Goal: Task Accomplishment & Management: Use online tool/utility

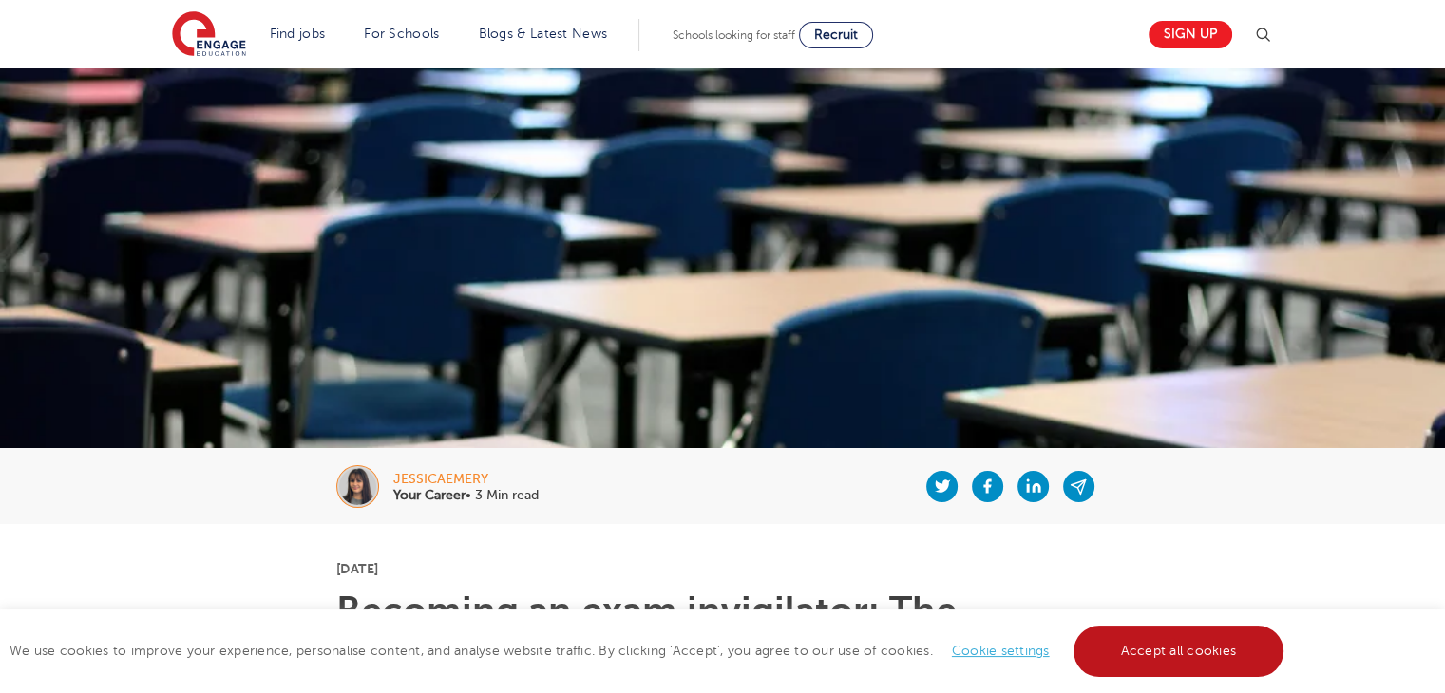
click at [1238, 652] on link "Accept all cookies" at bounding box center [1178, 651] width 211 height 51
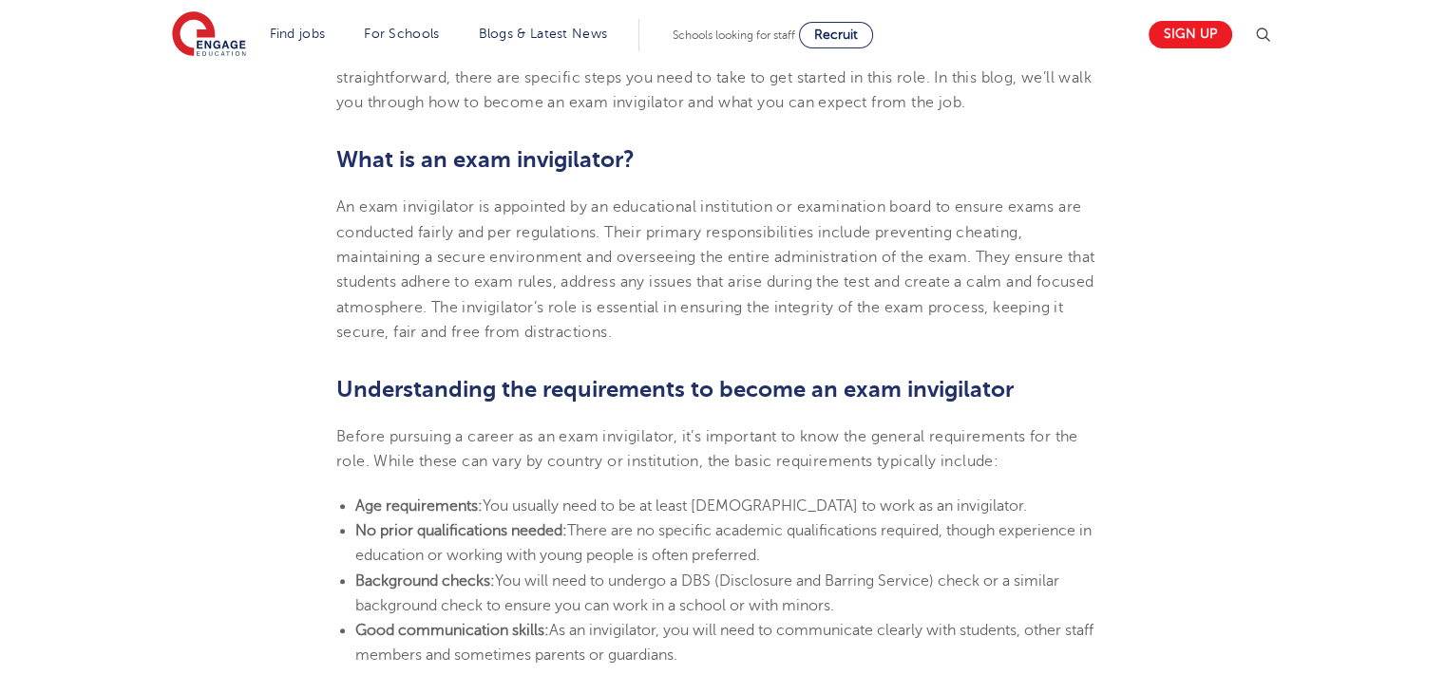
scroll to position [680, 0]
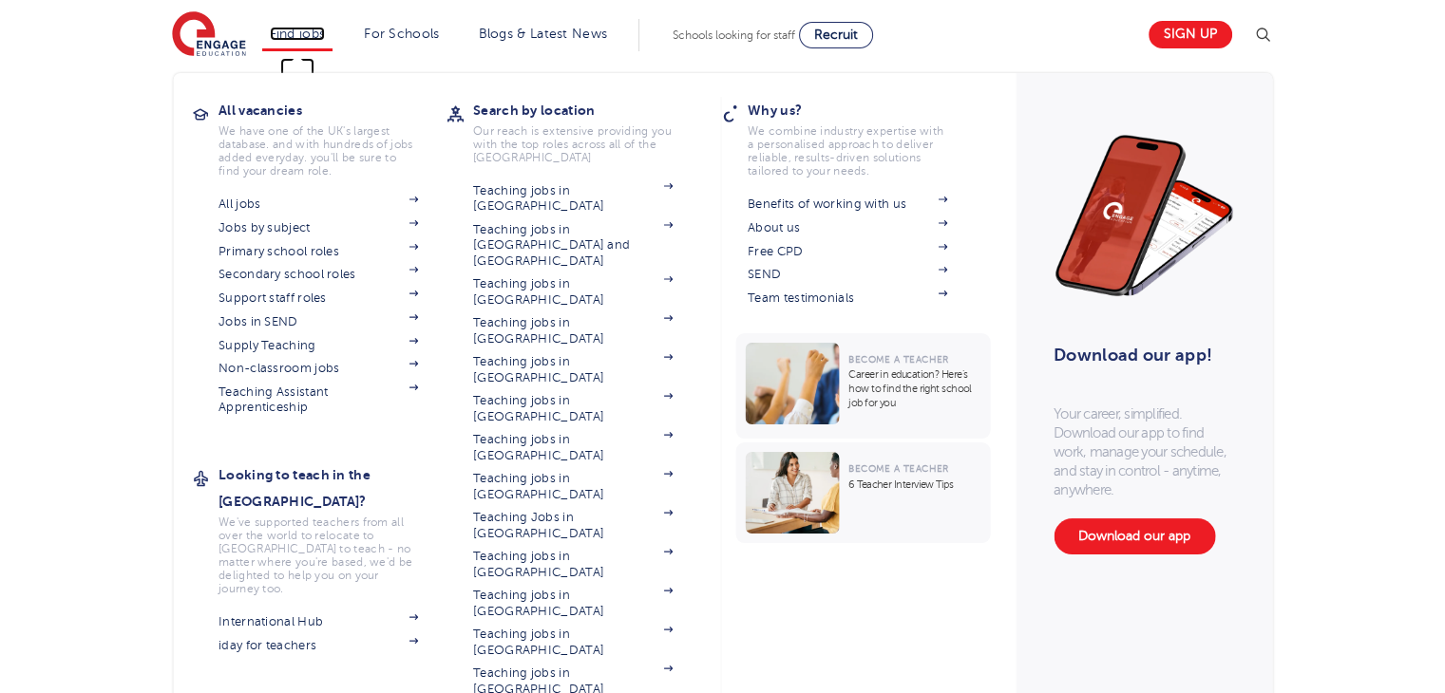
click at [319, 35] on link "Find jobs" at bounding box center [298, 34] width 56 height 14
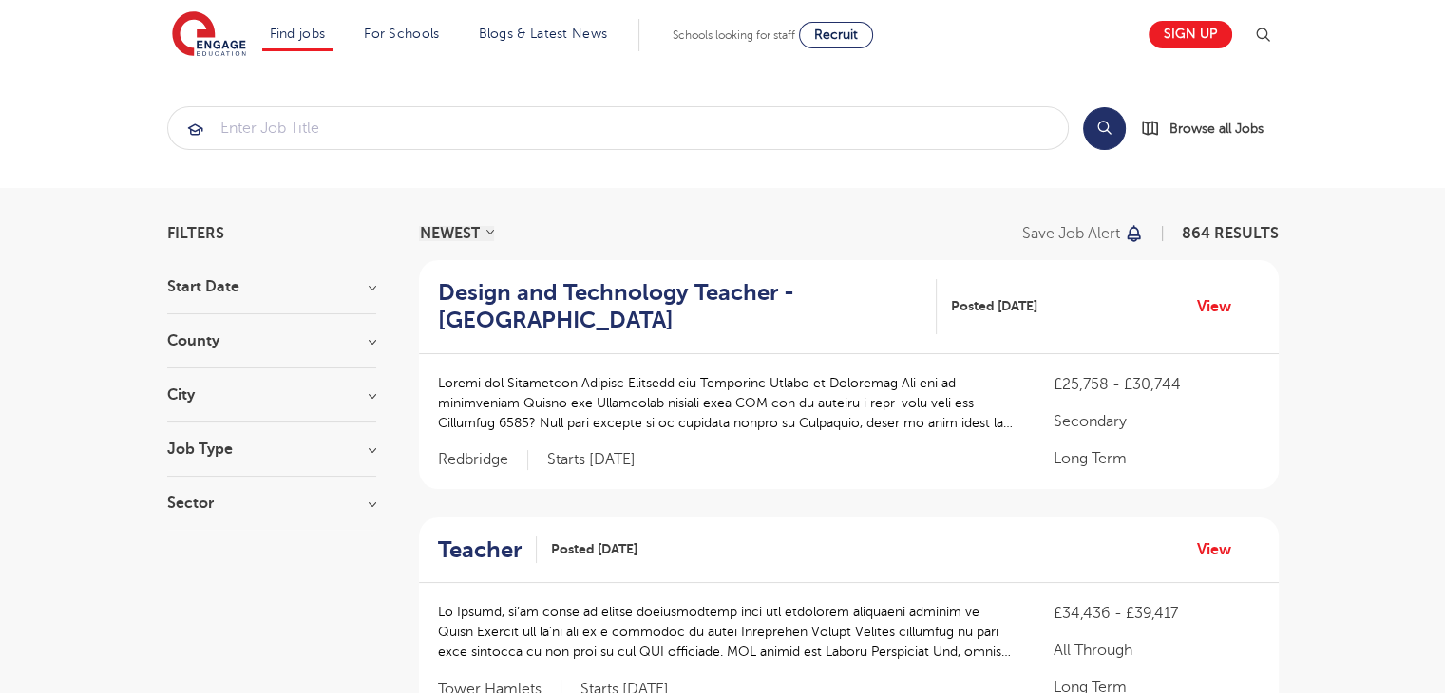
click at [371, 340] on h3 "County" at bounding box center [271, 340] width 209 height 15
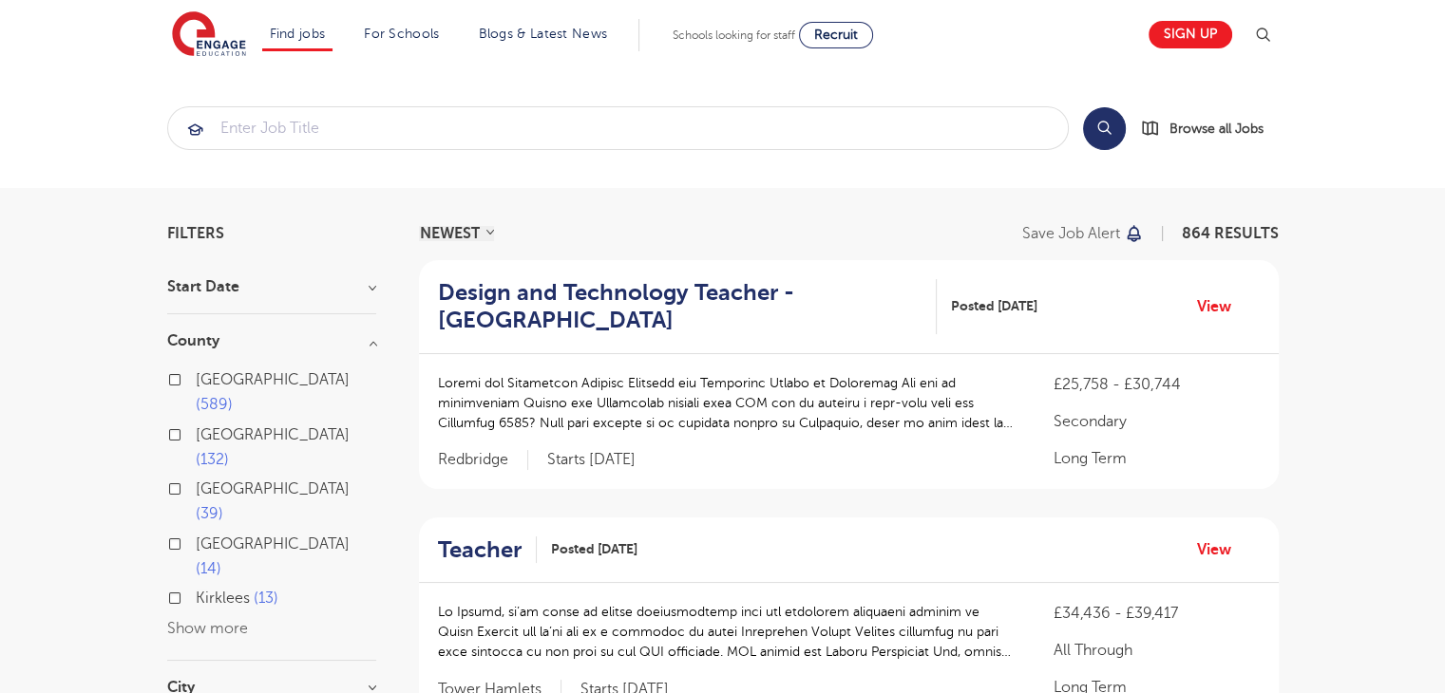
click at [205, 620] on button "Show more" at bounding box center [207, 628] width 81 height 17
